Goal: Information Seeking & Learning: Learn about a topic

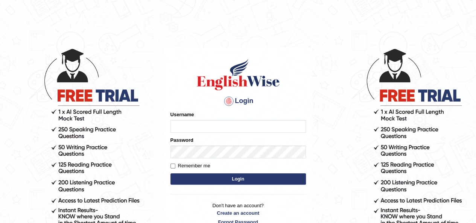
type input "okyere"
click at [233, 179] on button "Login" at bounding box center [239, 179] width 136 height 11
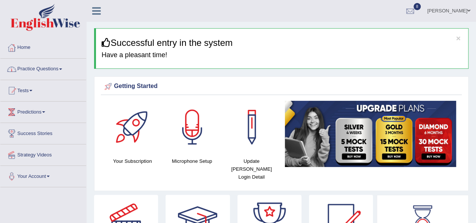
click at [62, 69] on span at bounding box center [60, 70] width 3 height 2
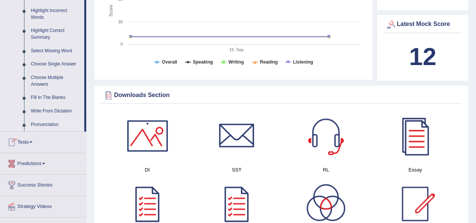
scroll to position [339, 0]
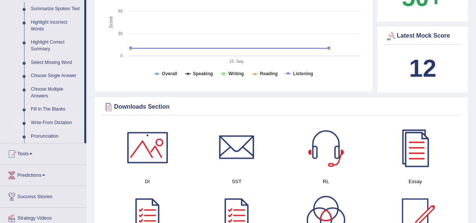
click at [51, 124] on link "Write From Dictation" at bounding box center [55, 123] width 57 height 14
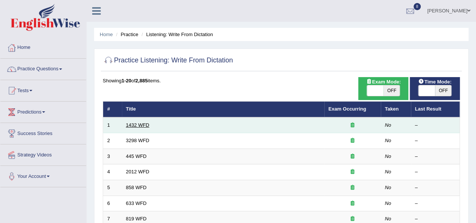
click at [135, 126] on link "1432 WFD" at bounding box center [137, 125] width 23 height 6
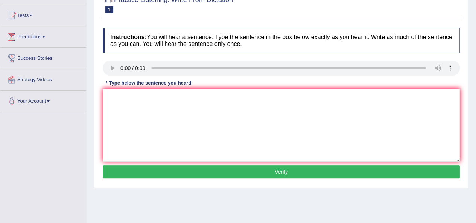
scroll to position [38, 0]
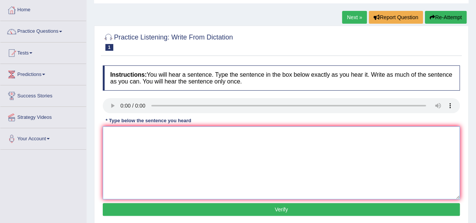
click at [164, 151] on textarea at bounding box center [281, 163] width 357 height 73
type textarea "m"
click at [148, 139] on textarea "Most activity" at bounding box center [281, 163] width 357 height 73
type textarea "Most activity is benefit to your health"
click at [277, 205] on button "Verify" at bounding box center [281, 209] width 357 height 13
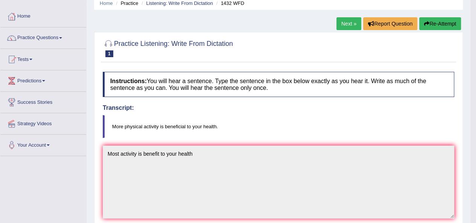
scroll to position [0, 0]
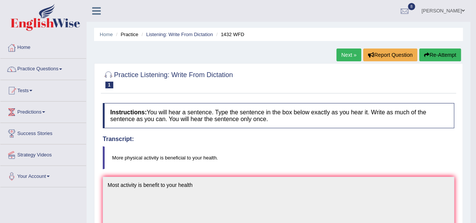
click at [437, 51] on button "Re-Attempt" at bounding box center [441, 55] width 42 height 13
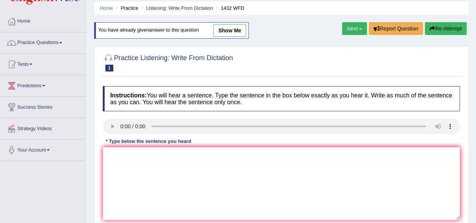
scroll to position [38, 0]
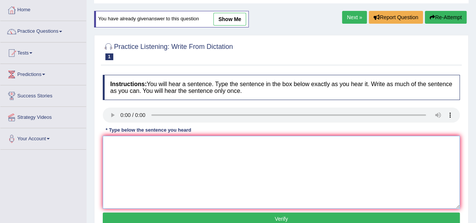
click at [146, 158] on textarea at bounding box center [281, 172] width 357 height 73
type textarea "T"
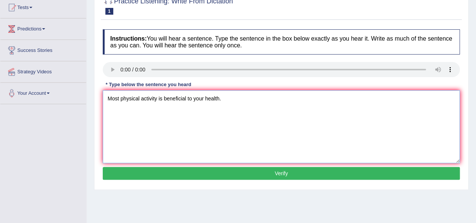
scroll to position [151, 0]
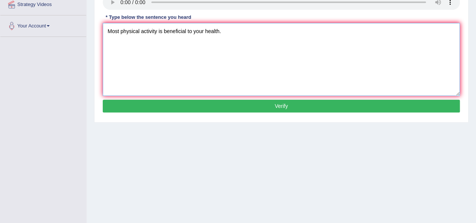
type textarea "Most physical activity is beneficial to your health."
click at [212, 110] on button "Verify" at bounding box center [281, 106] width 357 height 13
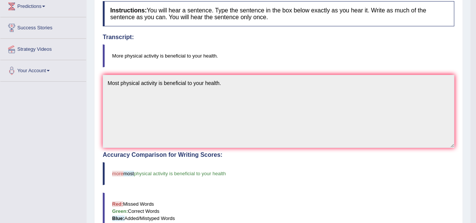
scroll to position [39, 0]
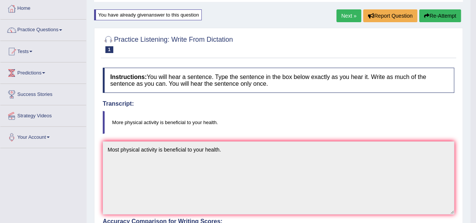
click at [354, 14] on link "Next »" at bounding box center [349, 15] width 25 height 13
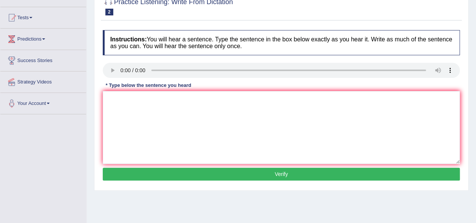
scroll to position [75, 0]
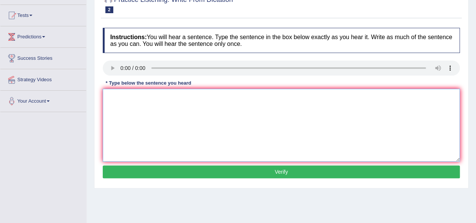
click at [146, 108] on textarea at bounding box center [281, 125] width 357 height 73
type textarea "e"
type textarea "Early behav to human"
click at [267, 171] on button "Verify" at bounding box center [281, 172] width 357 height 13
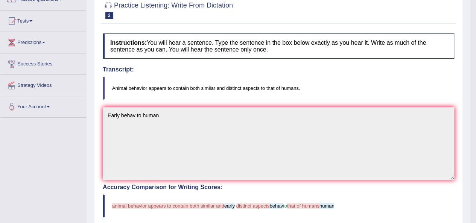
scroll to position [0, 0]
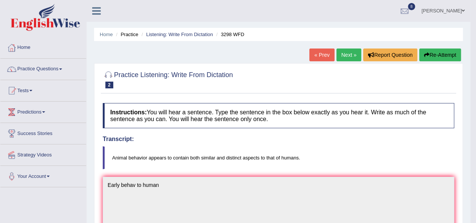
click at [353, 55] on link "Next »" at bounding box center [349, 55] width 25 height 13
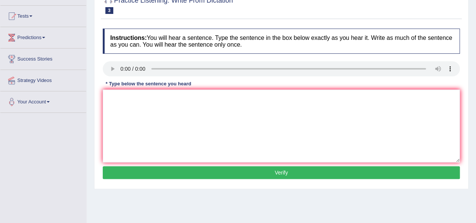
scroll to position [75, 0]
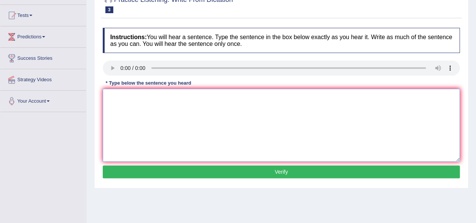
click at [252, 116] on textarea at bounding box center [281, 125] width 357 height 73
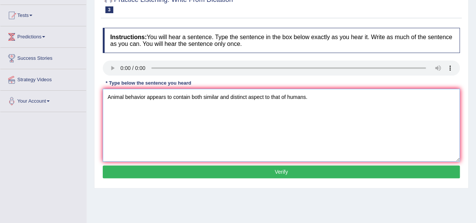
type textarea "Animal behavior appears to contain both similar and distinct aspect to that of …"
click at [281, 167] on button "Verify" at bounding box center [281, 172] width 357 height 13
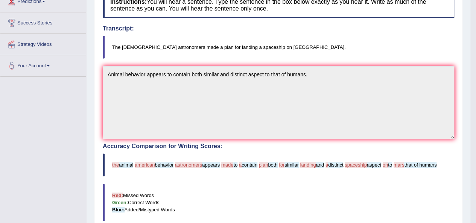
scroll to position [35, 0]
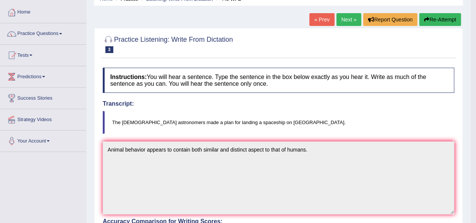
click at [342, 18] on link "Next »" at bounding box center [349, 19] width 25 height 13
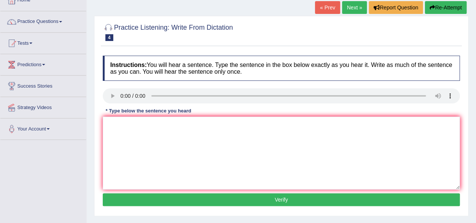
scroll to position [75, 0]
